Goal: Task Accomplishment & Management: Manage account settings

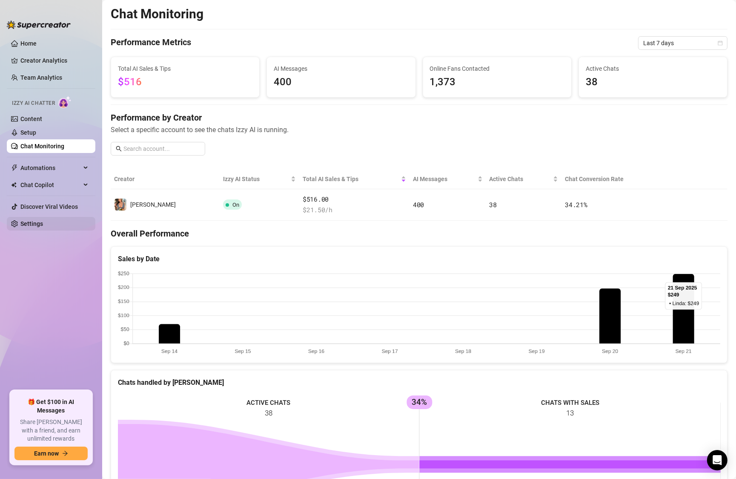
click at [29, 220] on link "Settings" at bounding box center [31, 223] width 23 height 7
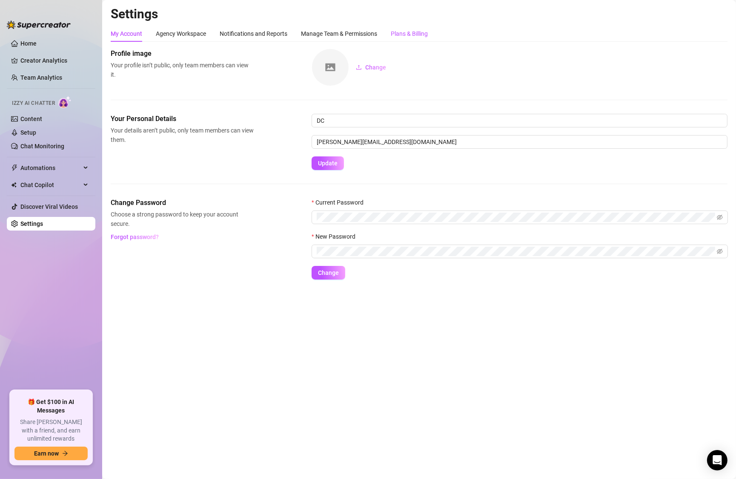
click at [421, 32] on div "Plans & Billing" at bounding box center [409, 33] width 37 height 9
